Goal: Navigation & Orientation: Understand site structure

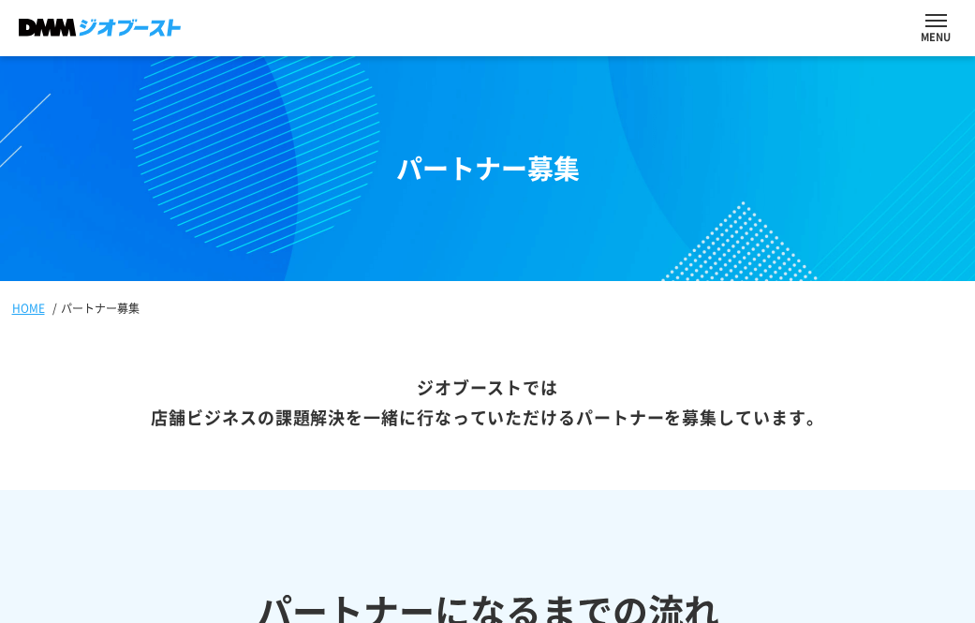
click at [88, 30] on img at bounding box center [100, 28] width 162 height 18
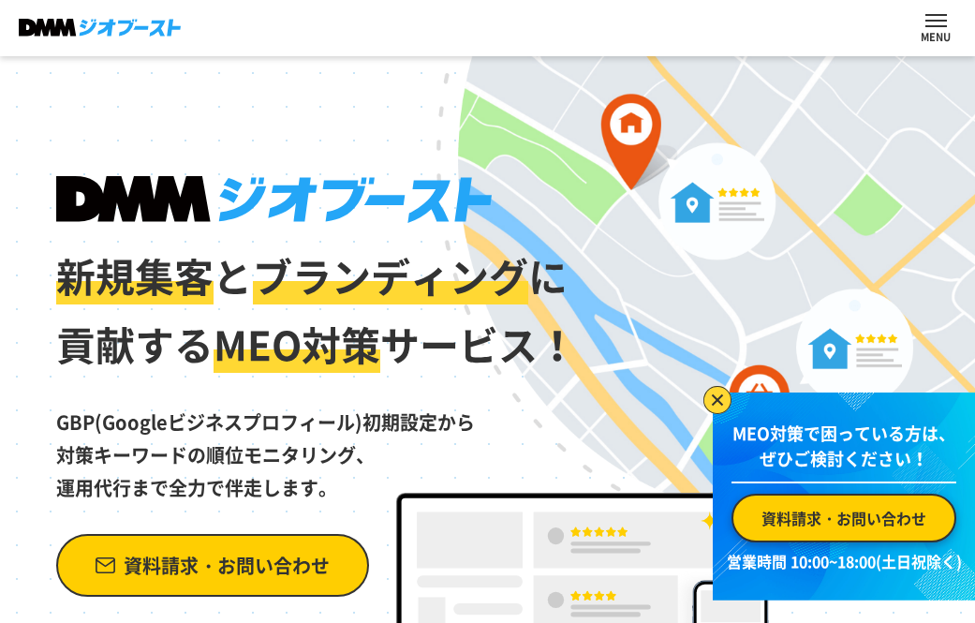
click at [946, 32] on p at bounding box center [936, 34] width 30 height 15
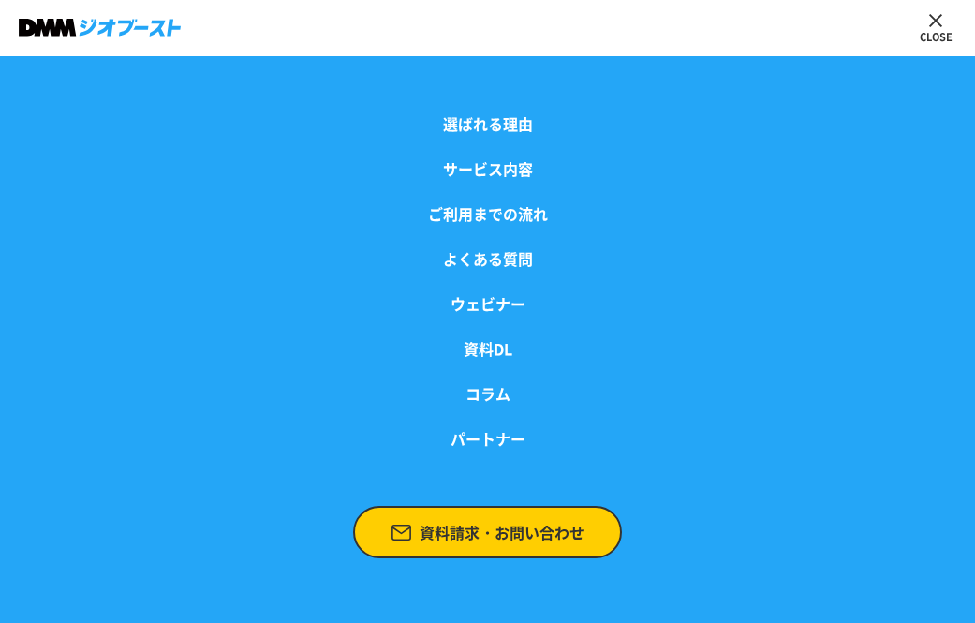
click at [946, 32] on p at bounding box center [936, 34] width 33 height 15
